Goal: Task Accomplishment & Management: Use online tool/utility

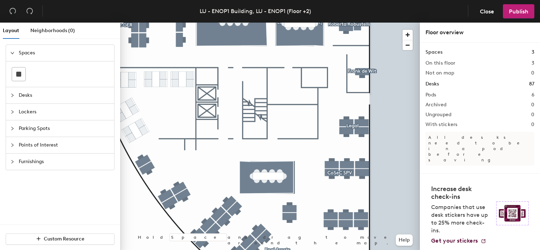
click at [50, 141] on span "Points of Interest" at bounding box center [64, 145] width 91 height 16
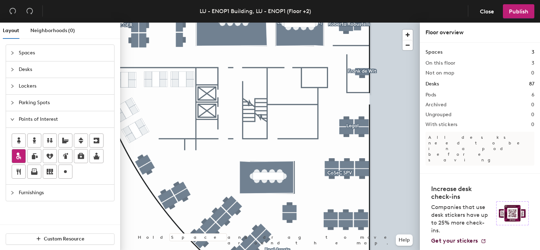
click at [21, 158] on icon at bounding box center [19, 156] width 8 height 8
type input "a"
type input "Accessible Bathroom"
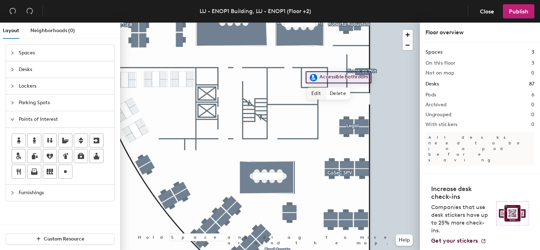
click at [314, 91] on span "Edit" at bounding box center [316, 94] width 18 height 12
type input "Accessible WC"
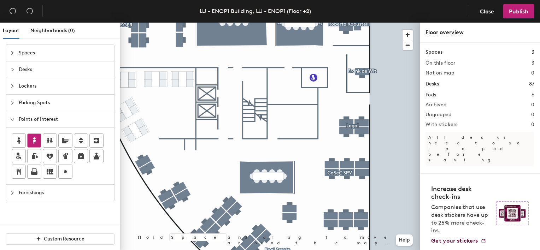
click at [31, 143] on icon at bounding box center [34, 141] width 8 height 8
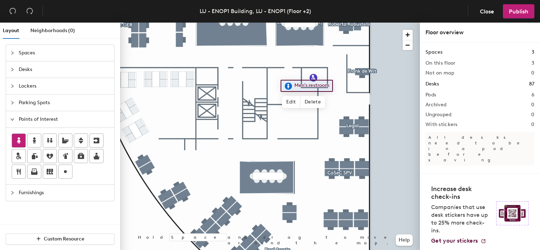
click at [16, 140] on icon at bounding box center [19, 141] width 8 height 8
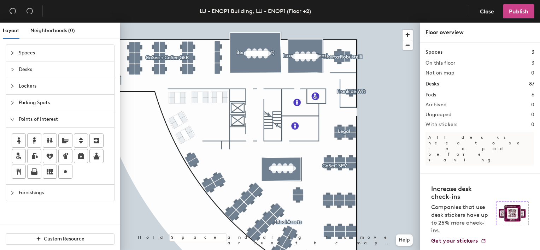
click at [510, 11] on span "Publish" at bounding box center [518, 11] width 19 height 7
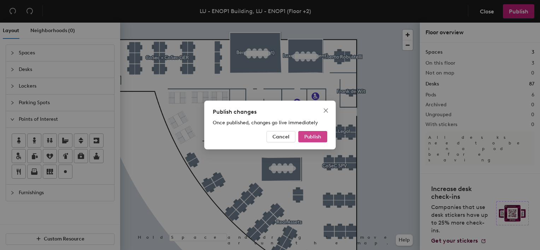
click at [315, 134] on span "Publish" at bounding box center [313, 137] width 17 height 6
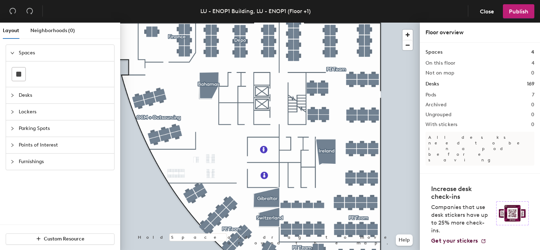
click at [45, 161] on span "Furnishings" at bounding box center [64, 162] width 91 height 16
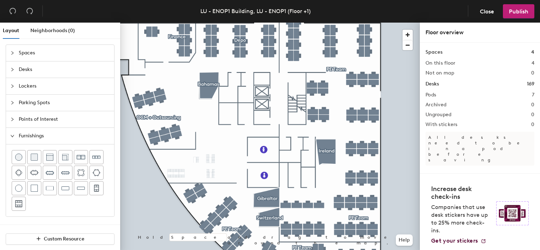
click at [42, 137] on span "Furnishings" at bounding box center [64, 136] width 91 height 16
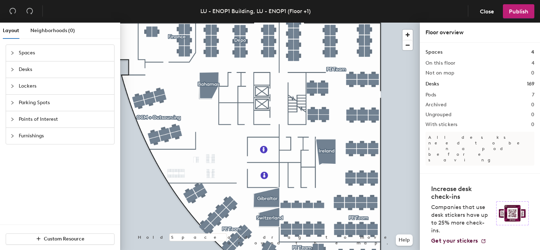
click at [24, 48] on span "Spaces" at bounding box center [64, 53] width 91 height 16
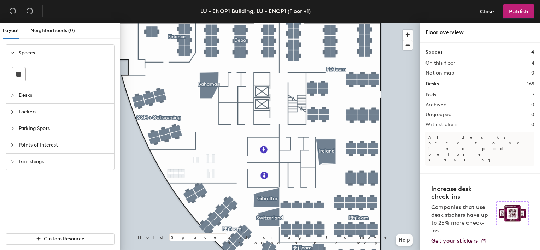
click at [38, 98] on span "Desks" at bounding box center [64, 95] width 91 height 16
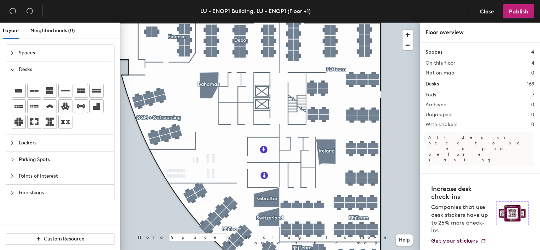
click at [33, 141] on span "Lockers" at bounding box center [64, 143] width 91 height 16
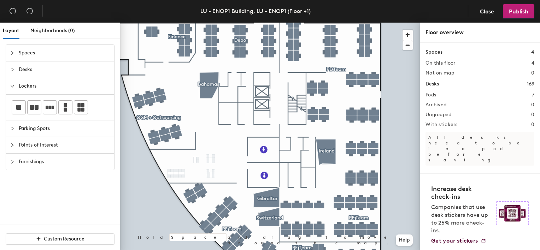
click at [32, 143] on span "Points of Interest" at bounding box center [64, 145] width 91 height 16
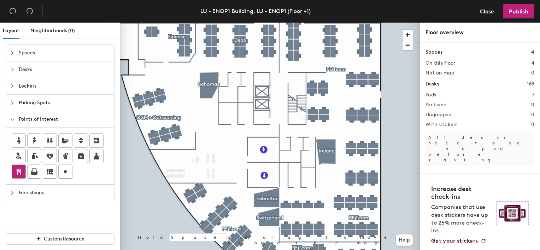
click at [16, 170] on icon at bounding box center [19, 172] width 8 height 8
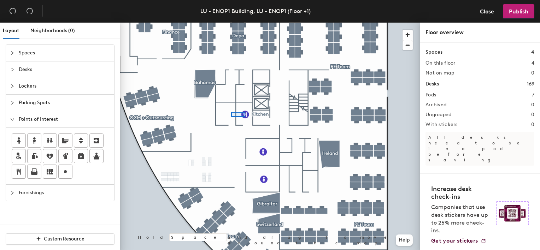
click at [231, 23] on div at bounding box center [270, 23] width 300 height 0
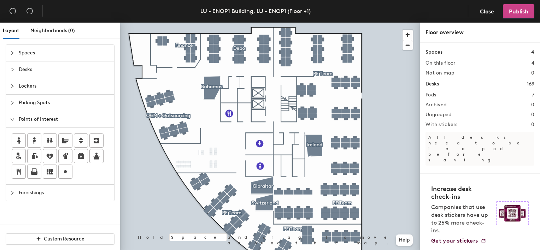
click at [521, 8] on span "Publish" at bounding box center [518, 11] width 19 height 7
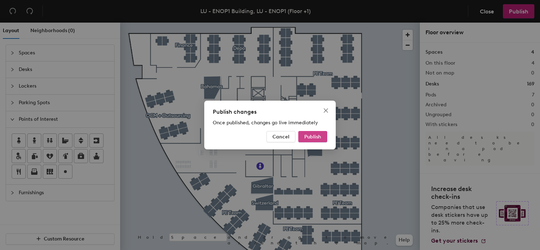
click at [318, 133] on button "Publish" at bounding box center [313, 136] width 29 height 11
